Goal: Information Seeking & Learning: Compare options

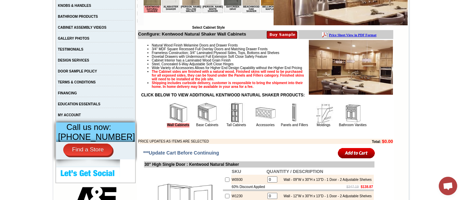
scroll to position [169, 0]
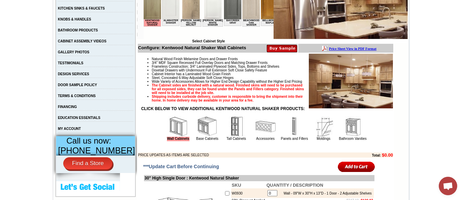
click at [347, 84] on img at bounding box center [351, 81] width 84 height 55
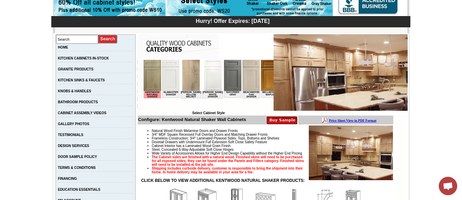
scroll to position [96, 0]
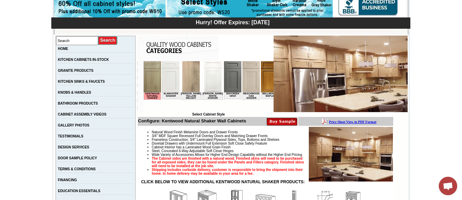
click at [153, 77] on img at bounding box center [151, 76] width 17 height 31
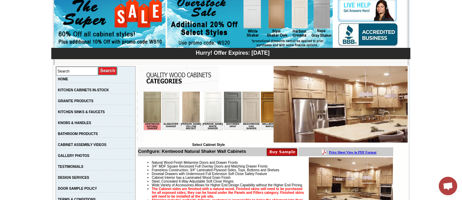
scroll to position [68, 0]
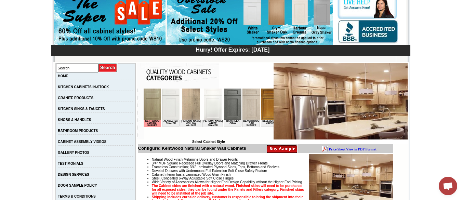
click at [168, 111] on img at bounding box center [170, 104] width 17 height 31
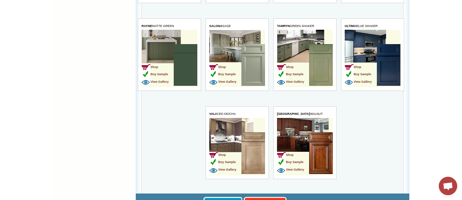
scroll to position [1631, 0]
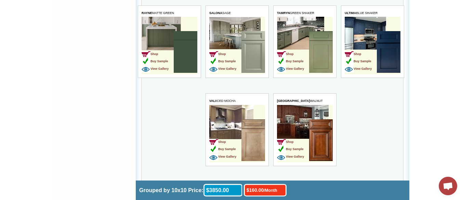
click at [249, 138] on img at bounding box center [253, 140] width 24 height 42
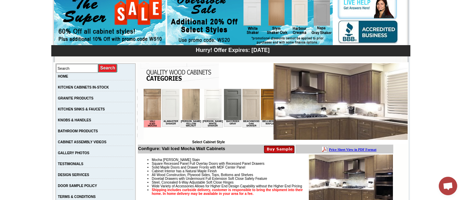
scroll to position [68, 0]
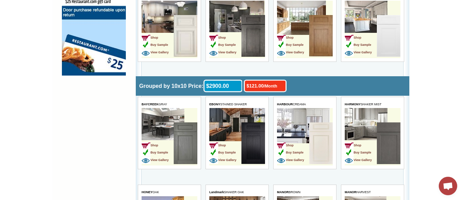
scroll to position [586, 0]
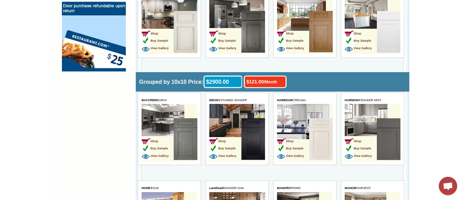
click at [318, 138] on img at bounding box center [321, 139] width 24 height 42
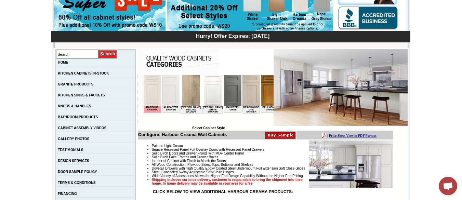
scroll to position [79, 0]
